Goal: Information Seeking & Learning: Learn about a topic

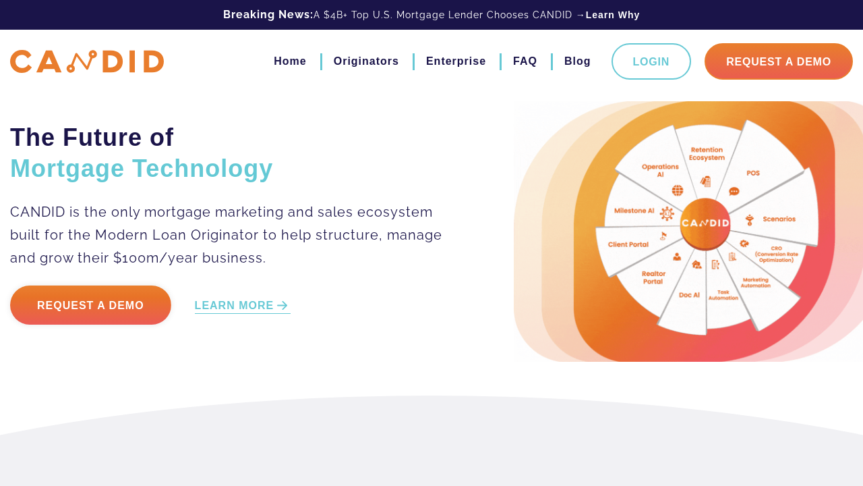
scroll to position [1190, 0]
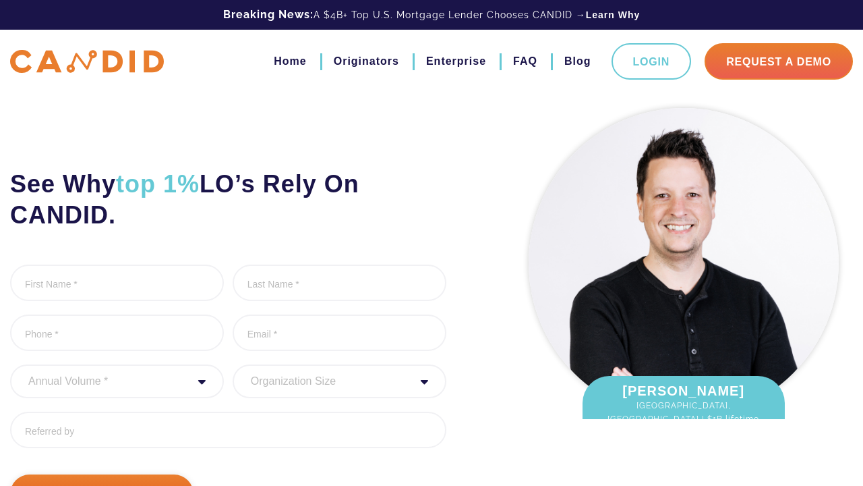
scroll to position [236, 0]
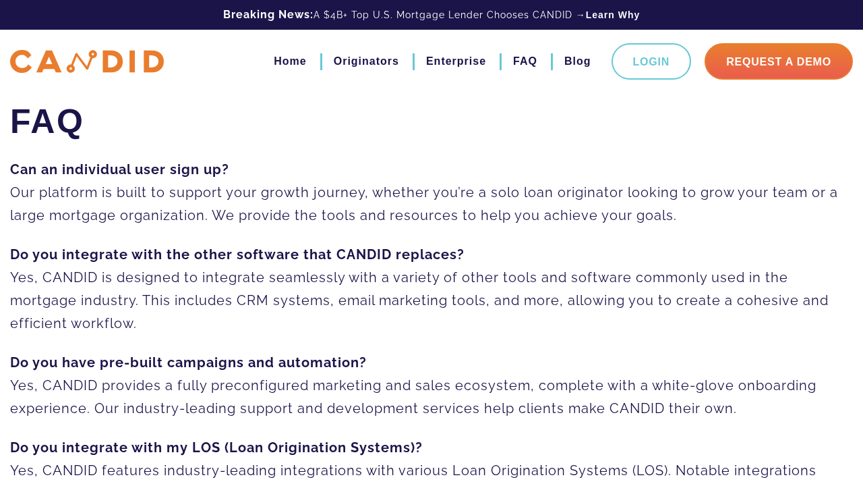
scroll to position [814, 0]
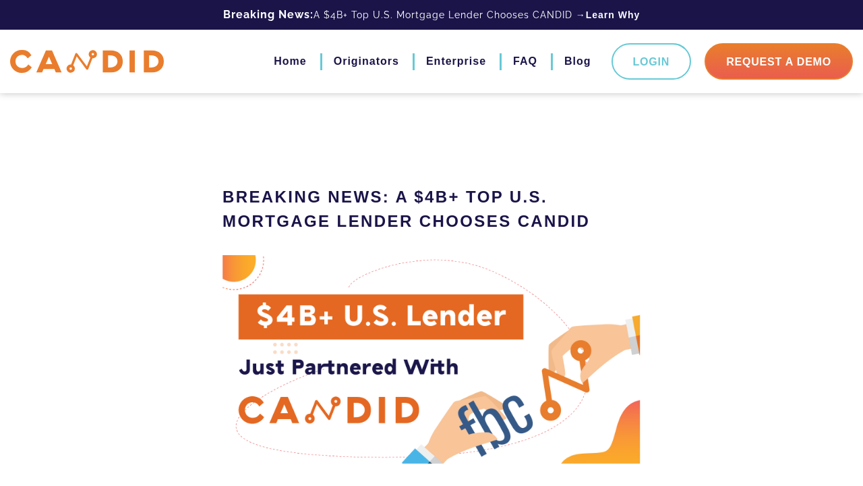
scroll to position [1249, 0]
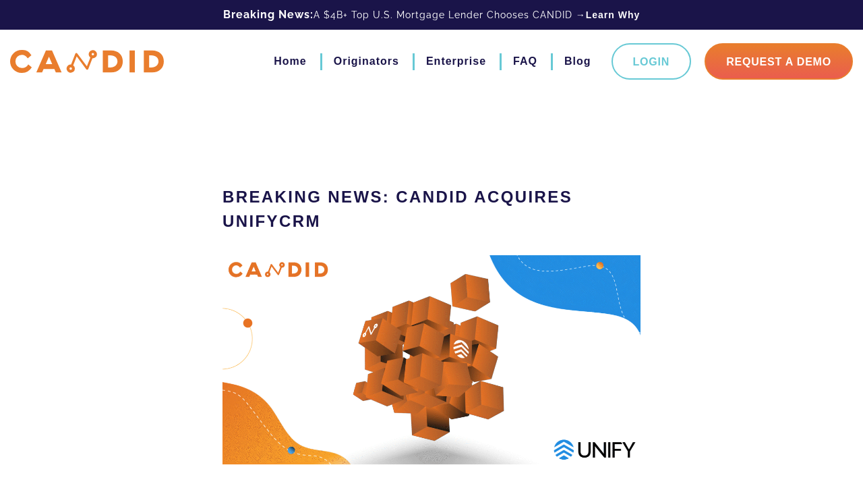
scroll to position [1293, 0]
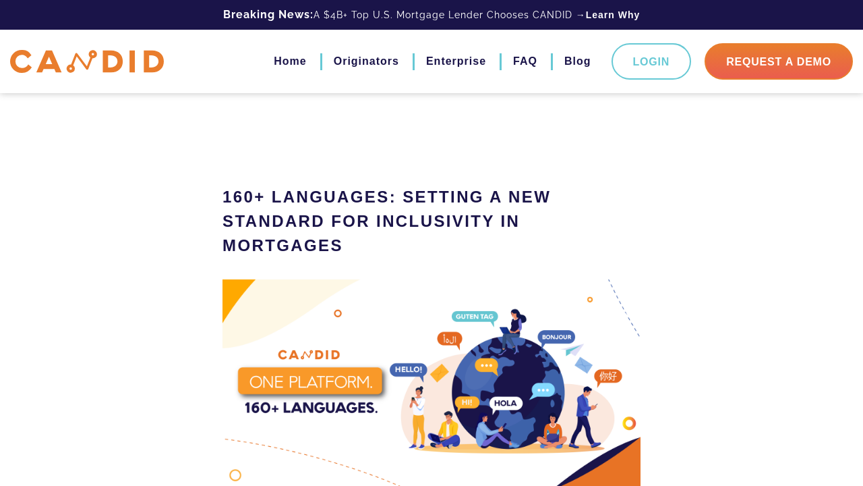
scroll to position [920, 0]
